Goal: Task Accomplishment & Management: Use online tool/utility

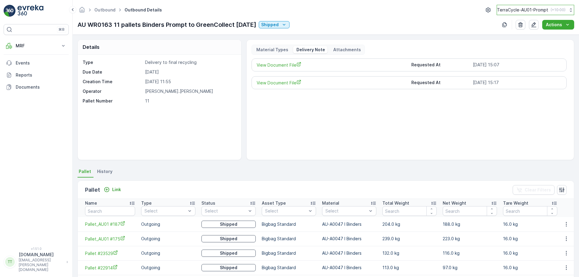
click at [512, 11] on p "TerraCycle-AU01-Prompt" at bounding box center [522, 10] width 51 height 6
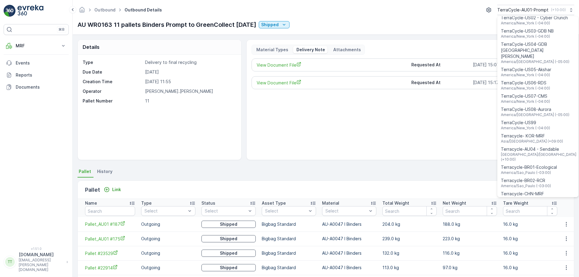
scroll to position [433, 0]
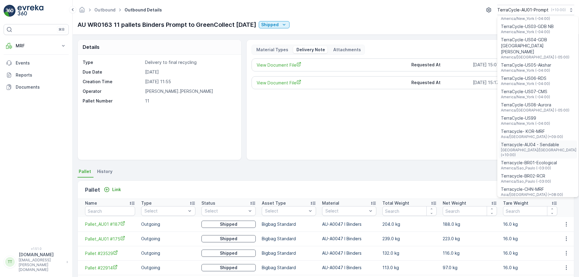
click at [528, 148] on span "Australia/Sydney (+10:00)" at bounding box center [539, 153] width 76 height 10
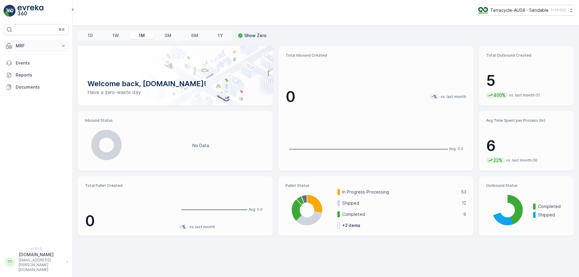
click at [46, 45] on p "MRF" at bounding box center [36, 46] width 41 height 6
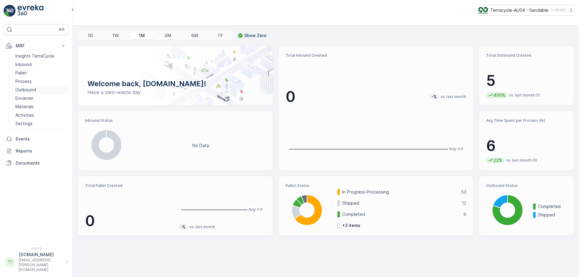
click at [35, 87] on p "Outbound" at bounding box center [25, 90] width 20 height 6
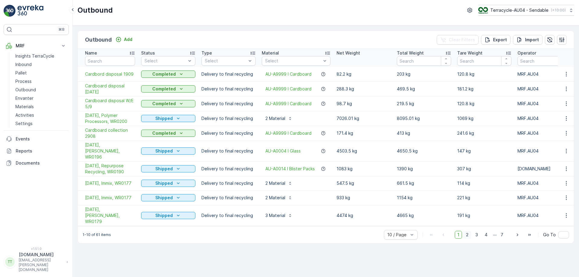
click at [470, 231] on span "2" at bounding box center [467, 235] width 8 height 8
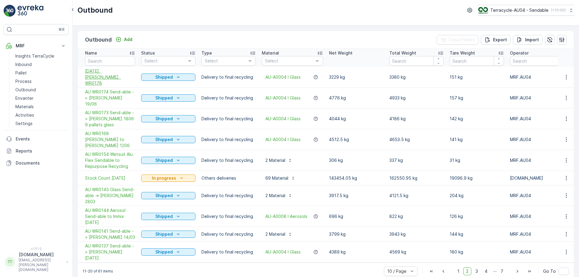
click at [103, 74] on span "[DATE], [PERSON_NAME], WR0178" at bounding box center [110, 77] width 50 height 18
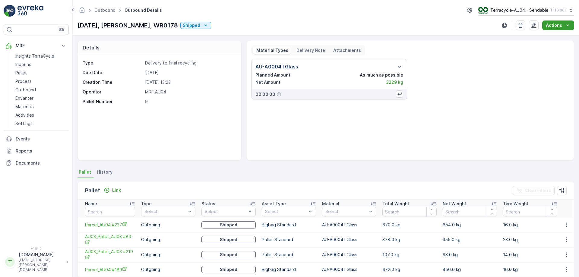
click at [554, 27] on p "Actions" at bounding box center [554, 25] width 16 height 6
click at [549, 39] on span "Create Delivery Note" at bounding box center [554, 37] width 43 height 6
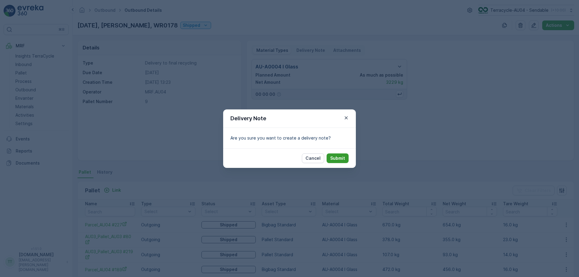
click at [344, 162] on button "Submit" at bounding box center [337, 158] width 22 height 10
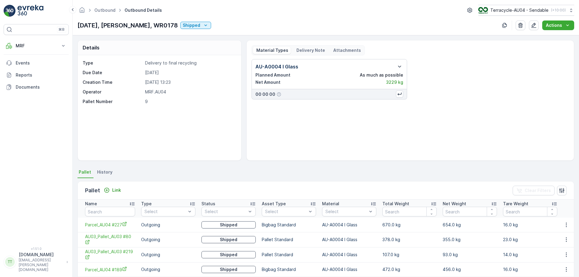
click at [307, 53] on p "Delivery Note" at bounding box center [310, 50] width 30 height 6
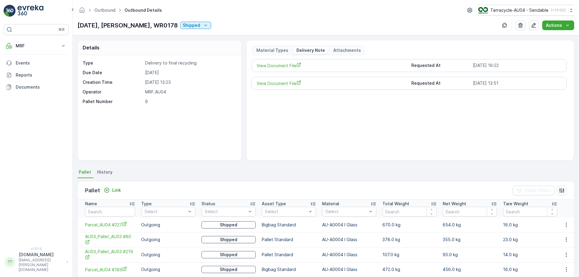
click at [307, 53] on p "Delivery Note" at bounding box center [310, 50] width 30 height 6
click at [293, 65] on span "View Document File" at bounding box center [331, 65] width 150 height 6
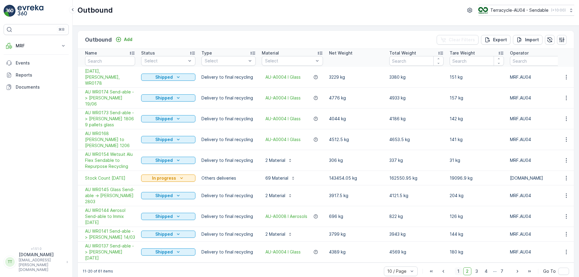
click at [459, 267] on span "1" at bounding box center [458, 271] width 7 height 8
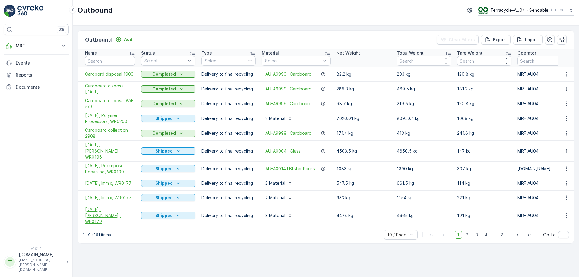
click at [122, 207] on span "[DATE], [PERSON_NAME], WR0179" at bounding box center [110, 215] width 50 height 18
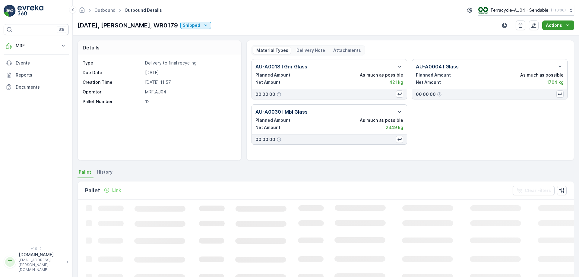
click at [557, 27] on p "Actions" at bounding box center [554, 25] width 16 height 6
click at [544, 36] on span "Create Delivery Note" at bounding box center [554, 37] width 43 height 6
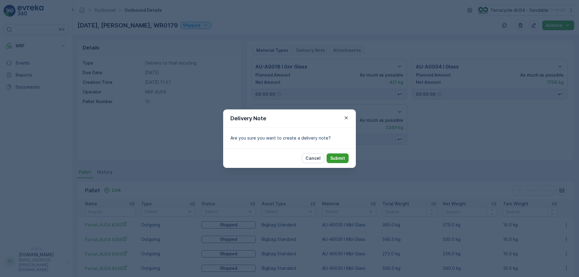
click at [343, 162] on button "Submit" at bounding box center [337, 158] width 22 height 10
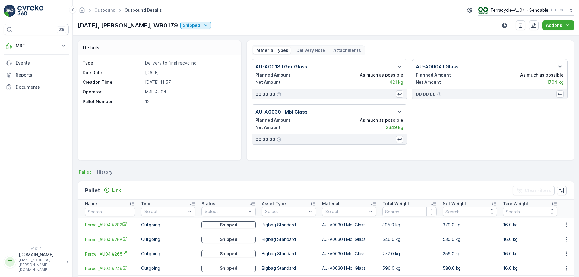
click at [307, 48] on p "Delivery Note" at bounding box center [310, 50] width 30 height 6
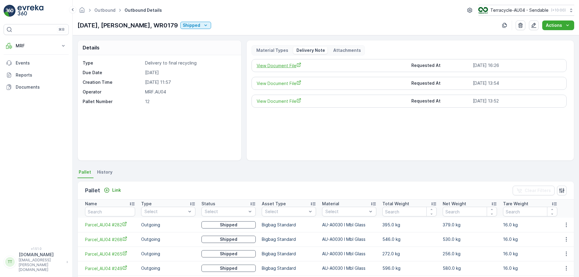
click at [282, 67] on span "View Document File" at bounding box center [331, 65] width 150 height 6
